Goal: Task Accomplishment & Management: Manage account settings

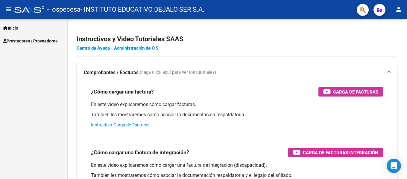
click at [8, 9] on mat-icon "menu" at bounding box center [8, 9] width 7 height 7
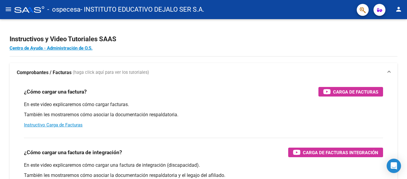
click at [10, 5] on button "menu" at bounding box center [8, 10] width 12 height 12
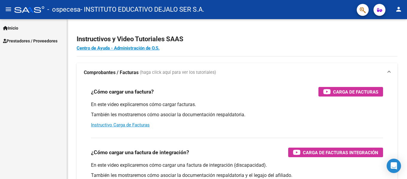
click at [25, 40] on span "Prestadores / Proveedores" at bounding box center [30, 41] width 54 height 7
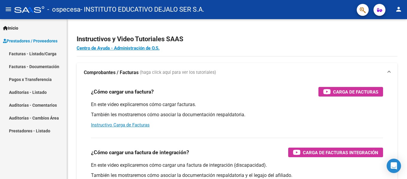
click at [52, 53] on link "Facturas - Listado/Carga" at bounding box center [33, 53] width 67 height 13
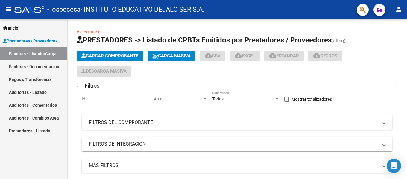
click at [47, 75] on link "Pagos x Transferencia" at bounding box center [33, 79] width 67 height 13
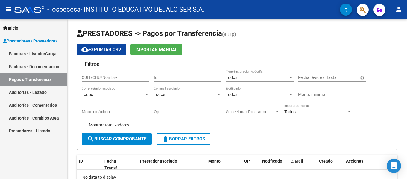
click at [45, 67] on link "Facturas - Documentación" at bounding box center [33, 66] width 67 height 13
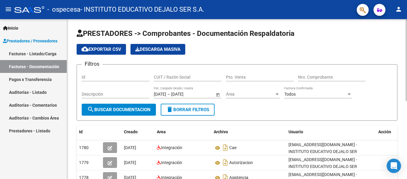
scroll to position [40, 0]
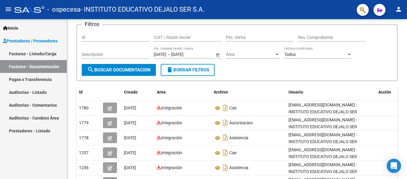
click at [42, 54] on link "Facturas - Listado/Carga" at bounding box center [33, 53] width 67 height 13
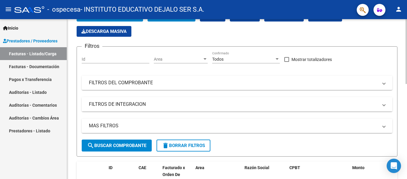
scroll to position [120, 0]
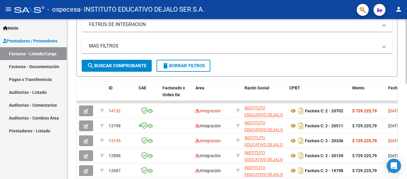
click at [100, 95] on datatable-header-cell at bounding box center [102, 95] width 9 height 26
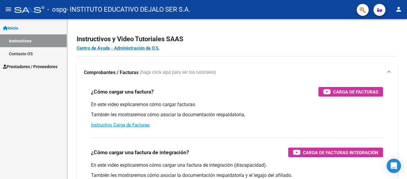
click at [22, 65] on span "Prestadores / Proveedores" at bounding box center [30, 66] width 54 height 7
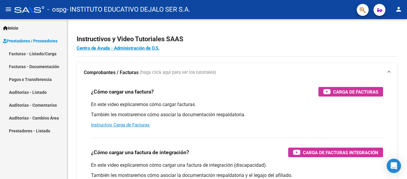
click at [43, 52] on link "Facturas - Listado/Carga" at bounding box center [33, 53] width 67 height 13
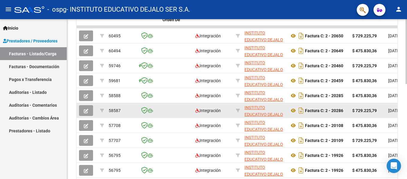
scroll to position [235, 0]
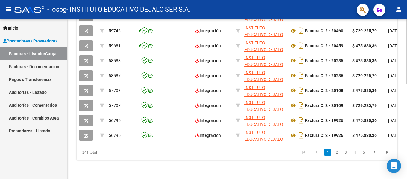
click at [143, 139] on datatable-selection "60495 Integración INSTITUTO EDUCATIVO DEJALO SER S.A. 30712042946 Factura C: 2 …" at bounding box center [237, 141] width 321 height 5
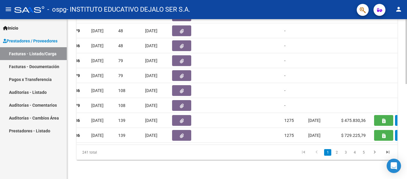
scroll to position [0, 266]
